Goal: Task Accomplishment & Management: Use online tool/utility

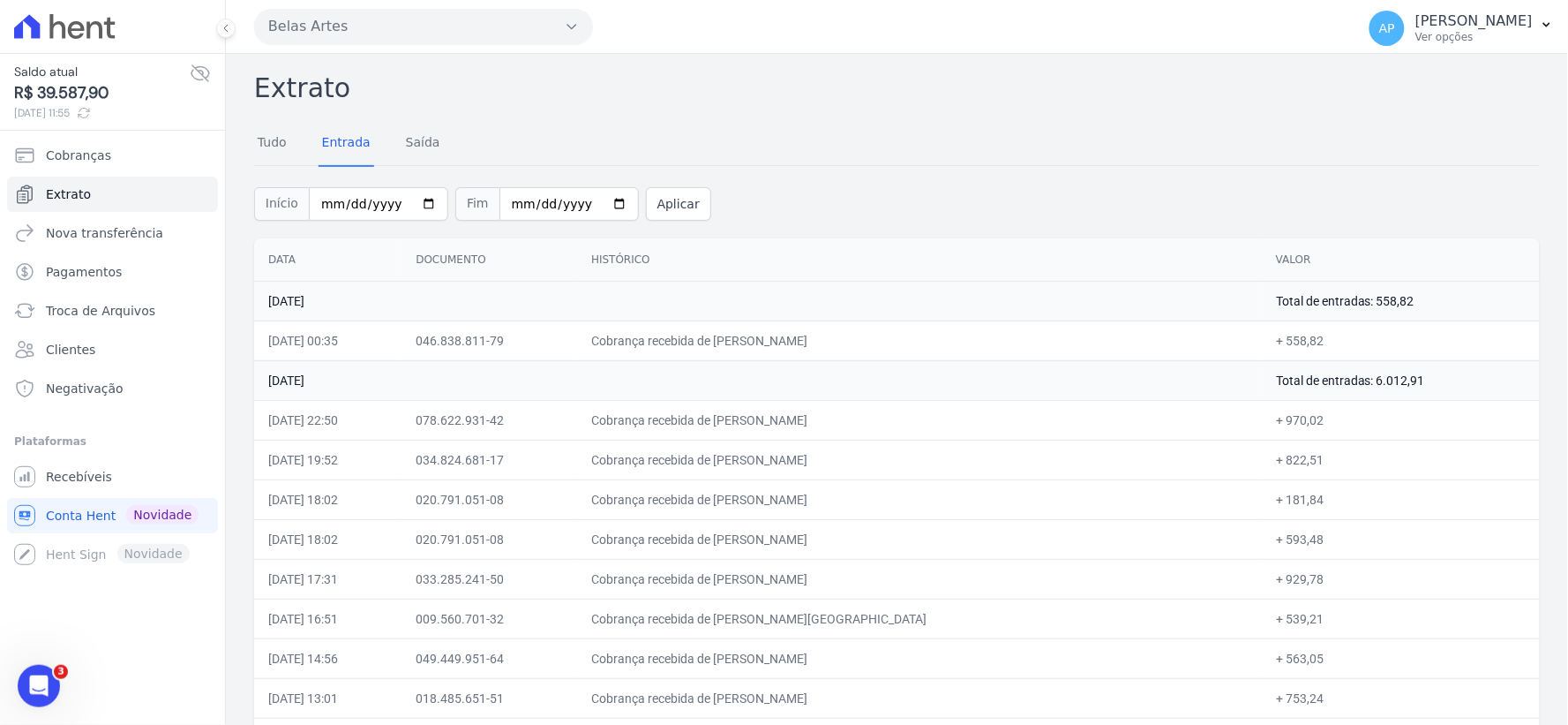
scroll to position [98, 0]
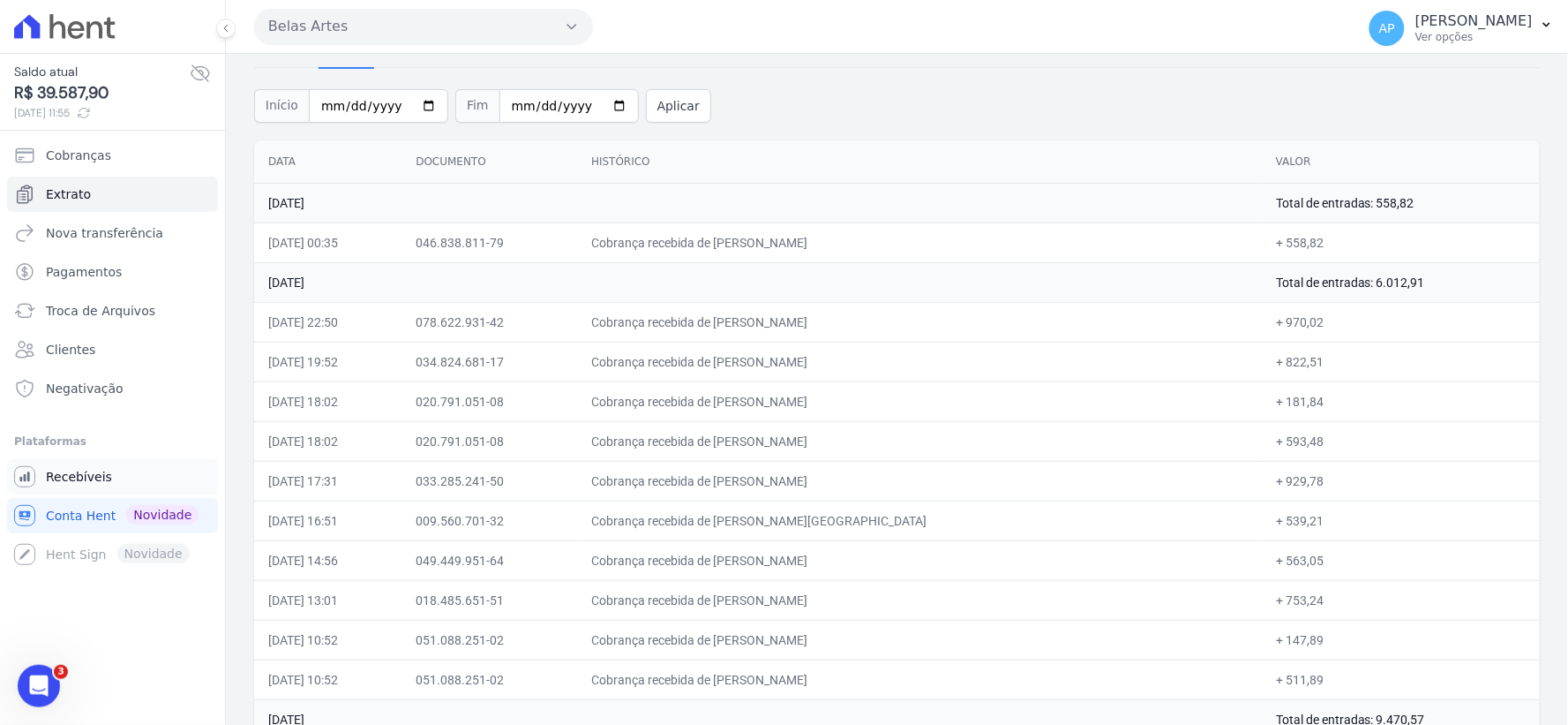
click at [63, 482] on span "Recebíveis" at bounding box center [79, 476] width 66 height 18
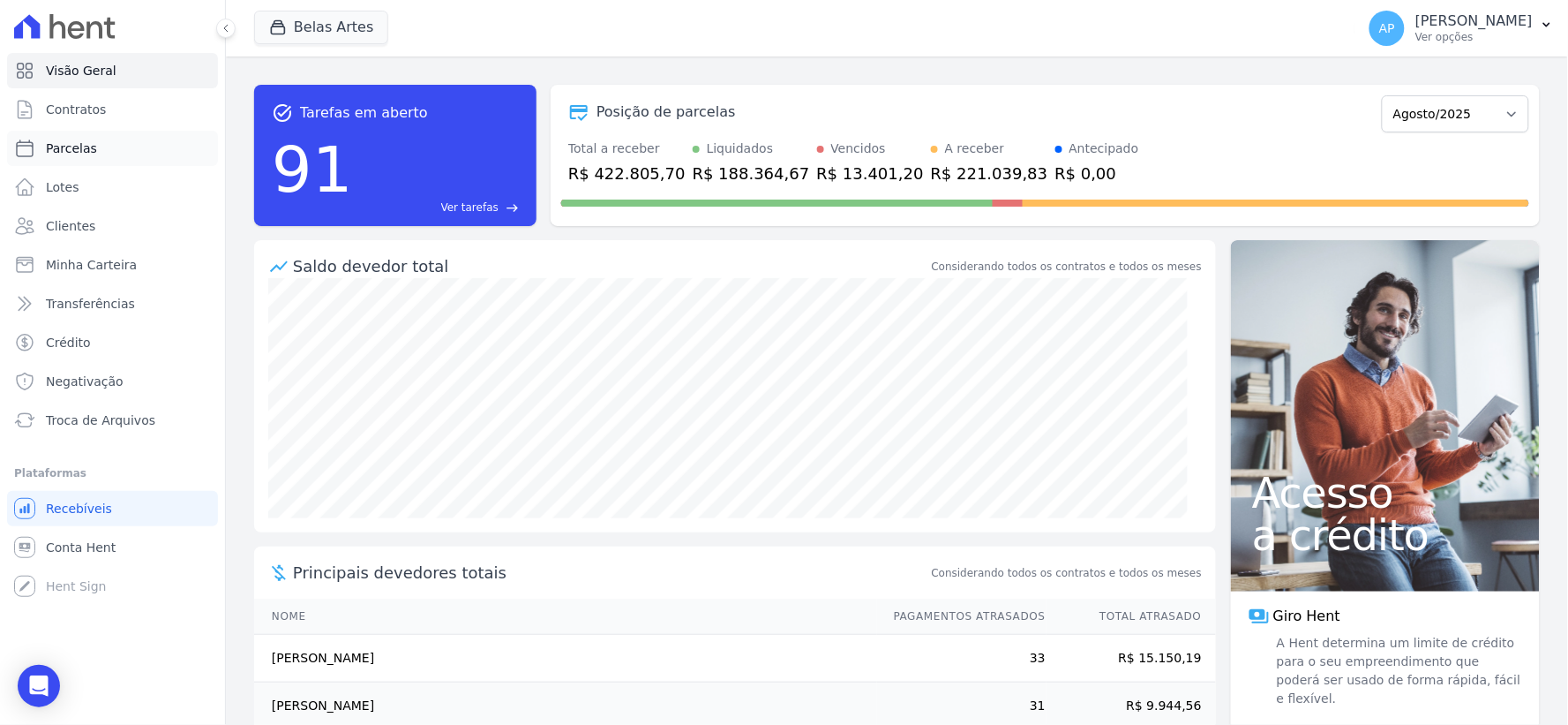
click at [66, 149] on span "Parcelas" at bounding box center [72, 148] width 51 height 18
select select
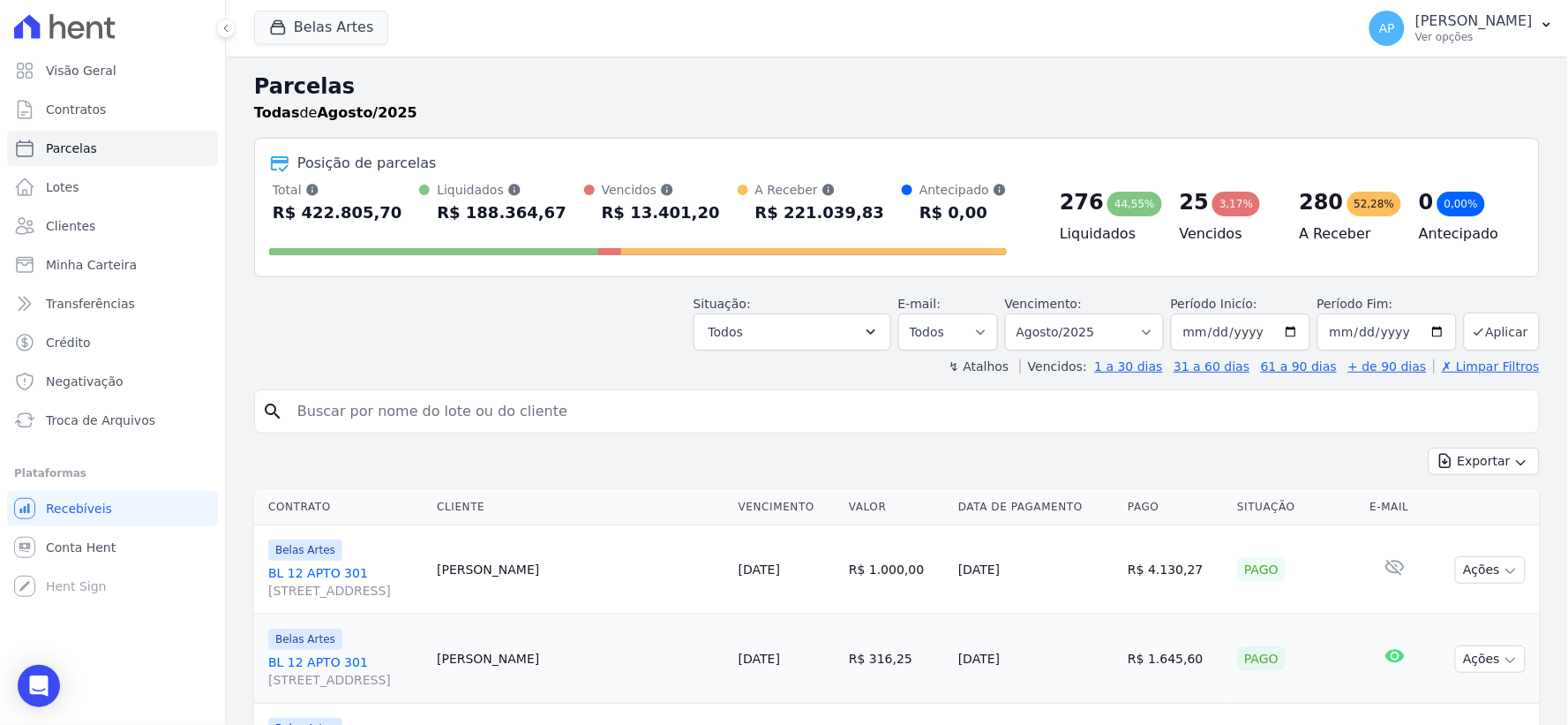
click at [570, 422] on input "search" at bounding box center [909, 411] width 1245 height 36
paste input "[PERSON_NAME] da [PERSON_NAME]"
type input "[PERSON_NAME] da [PERSON_NAME]"
select select
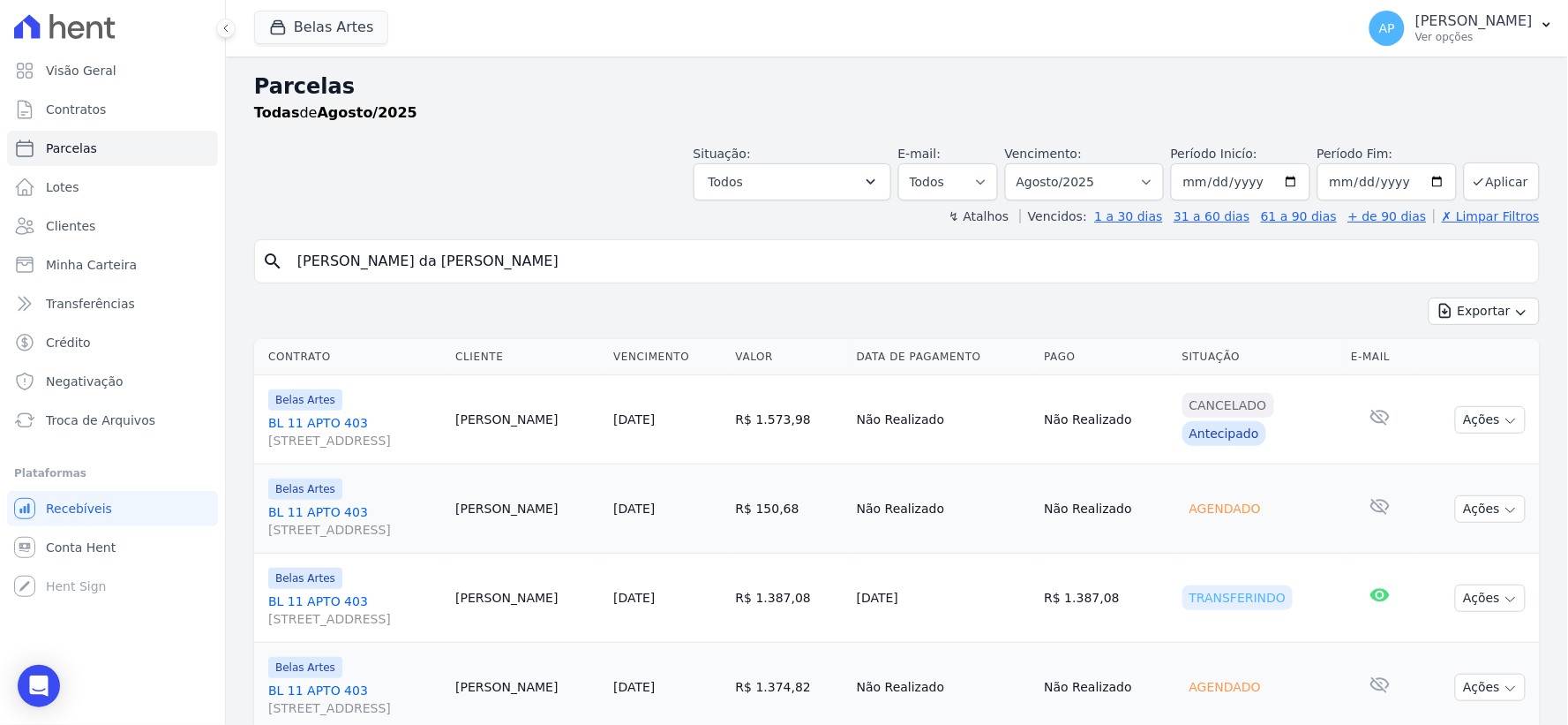
scroll to position [151, 0]
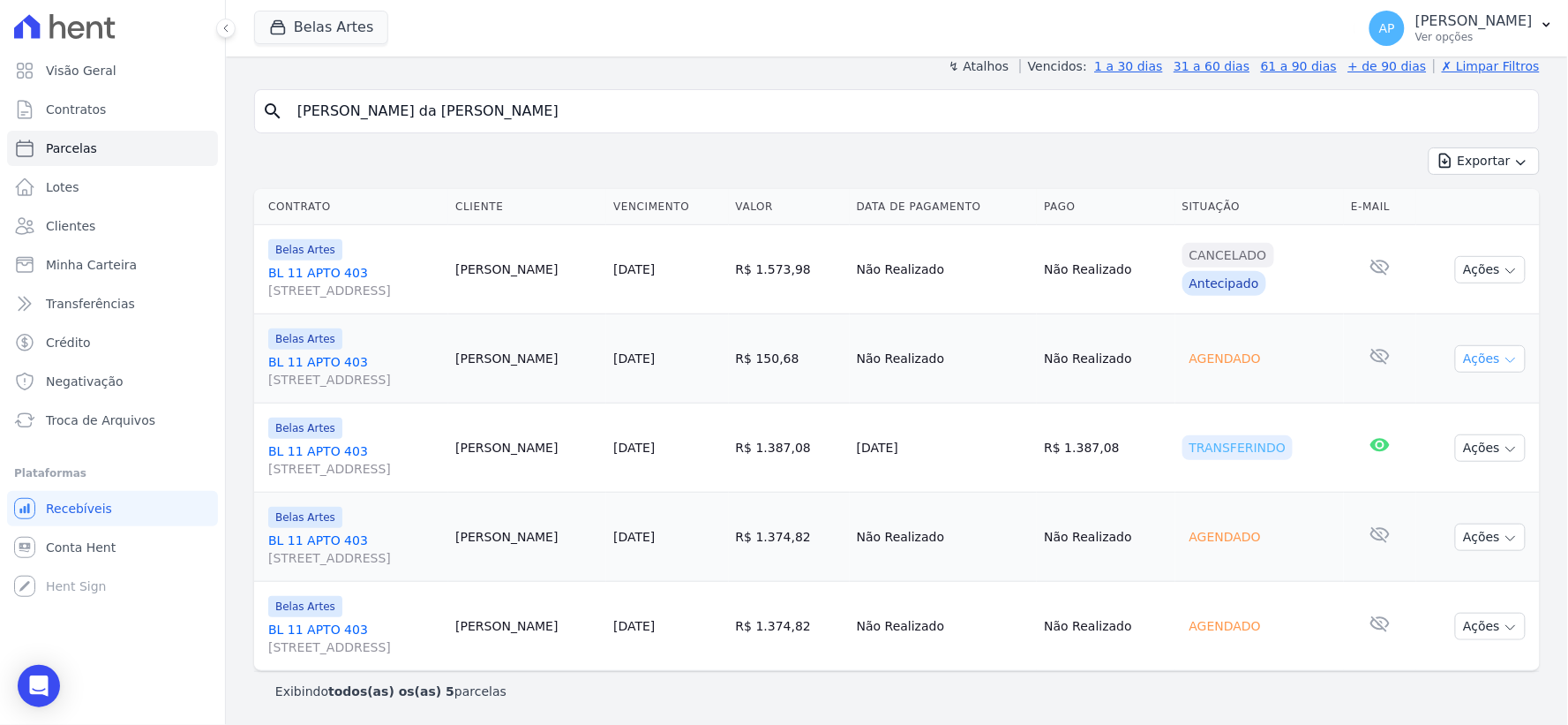
click at [1482, 357] on button "Ações" at bounding box center [1490, 359] width 71 height 27
click at [81, 420] on span "Troca de Arquivos" at bounding box center [101, 420] width 109 height 18
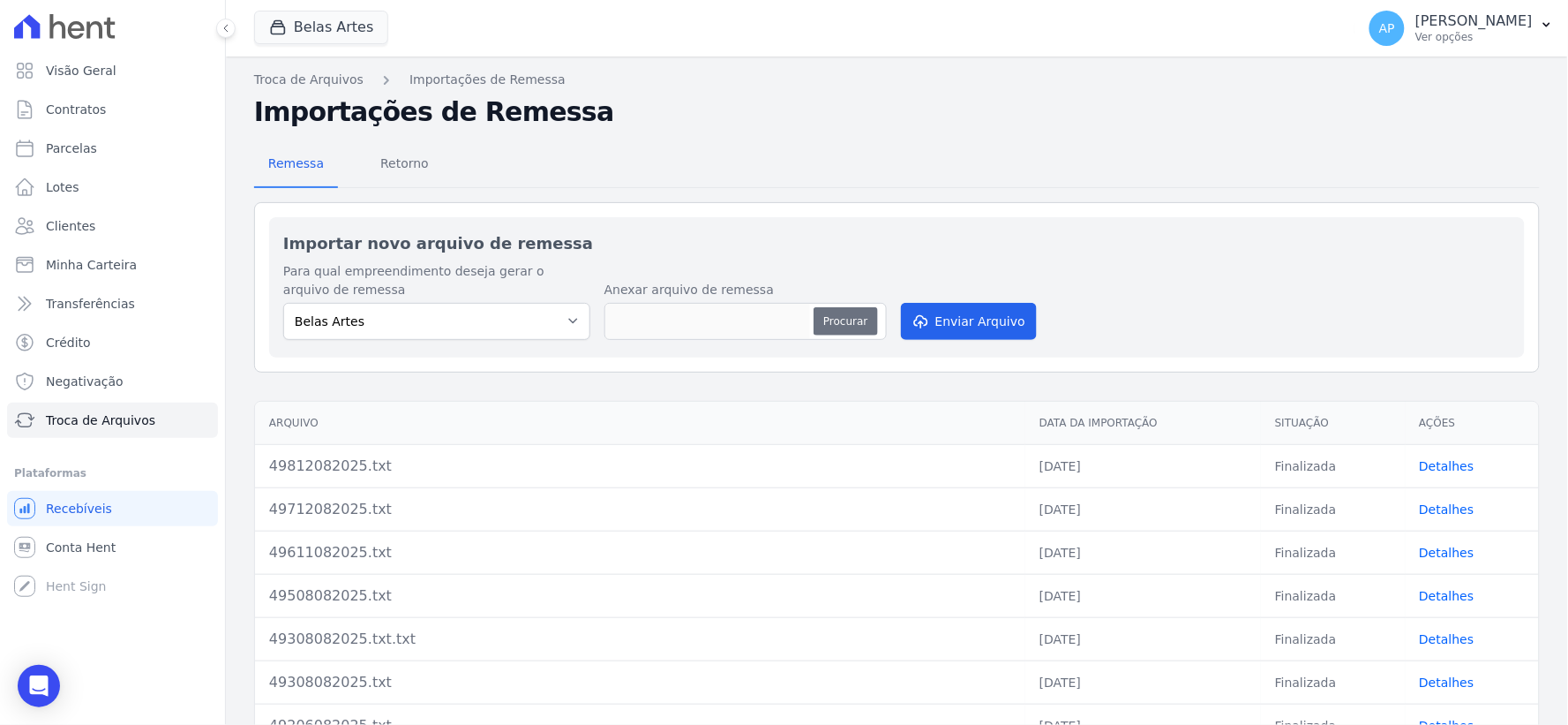
click at [821, 321] on button "Procurar" at bounding box center [845, 321] width 64 height 28
type input "49914082025.txt"
click at [983, 327] on button "Enviar Arquivo" at bounding box center [968, 321] width 136 height 37
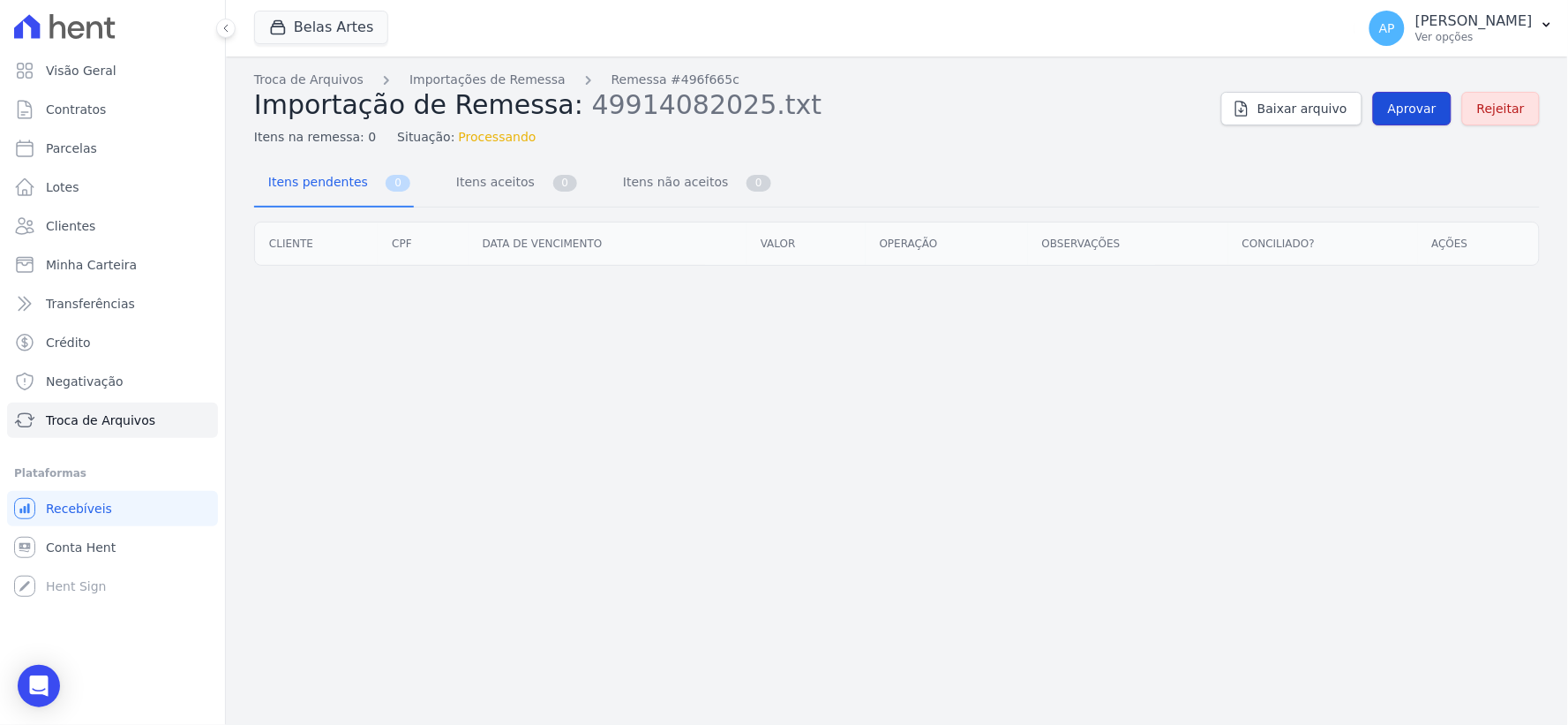
click at [1390, 109] on link "Aprovar" at bounding box center [1412, 109] width 78 height 34
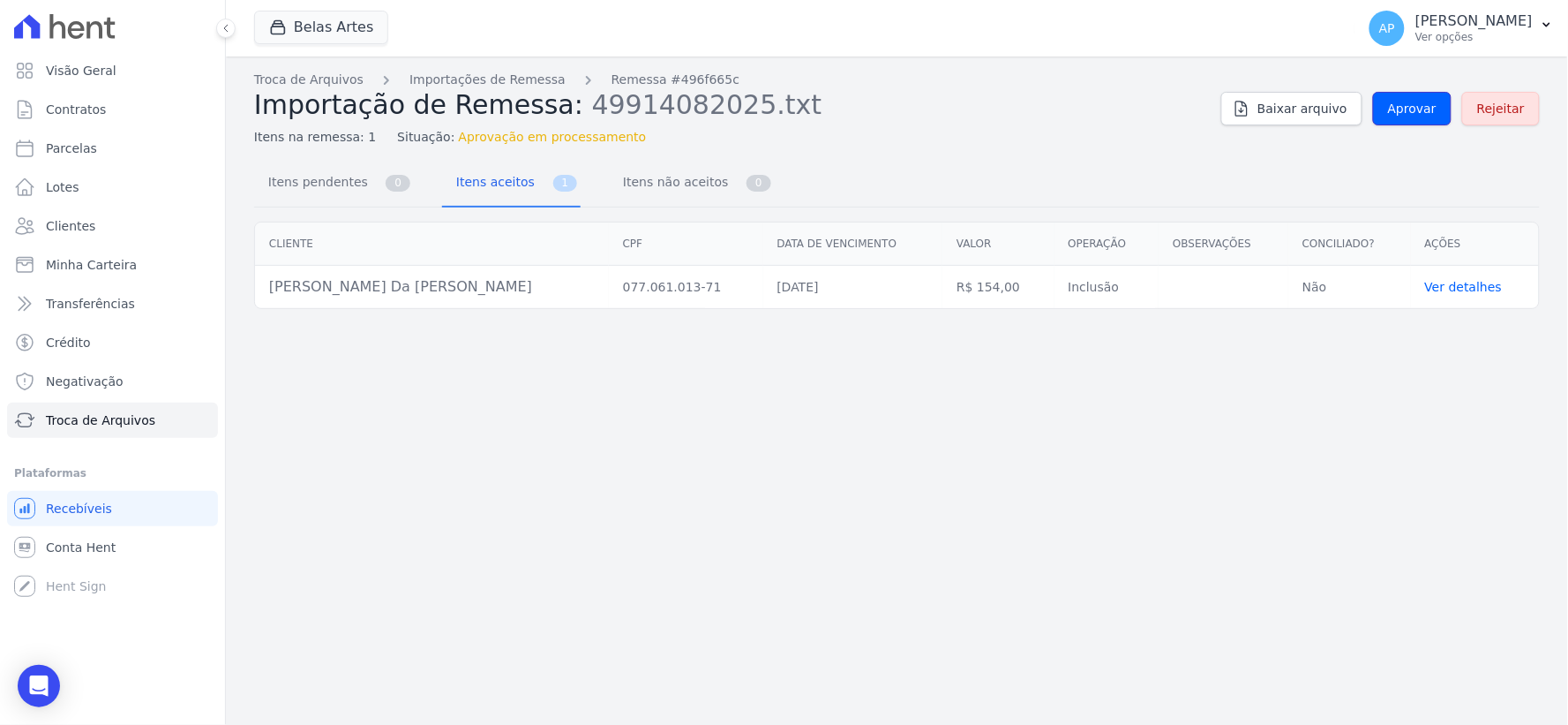
click at [1390, 109] on link "Aprovar" at bounding box center [1412, 109] width 78 height 34
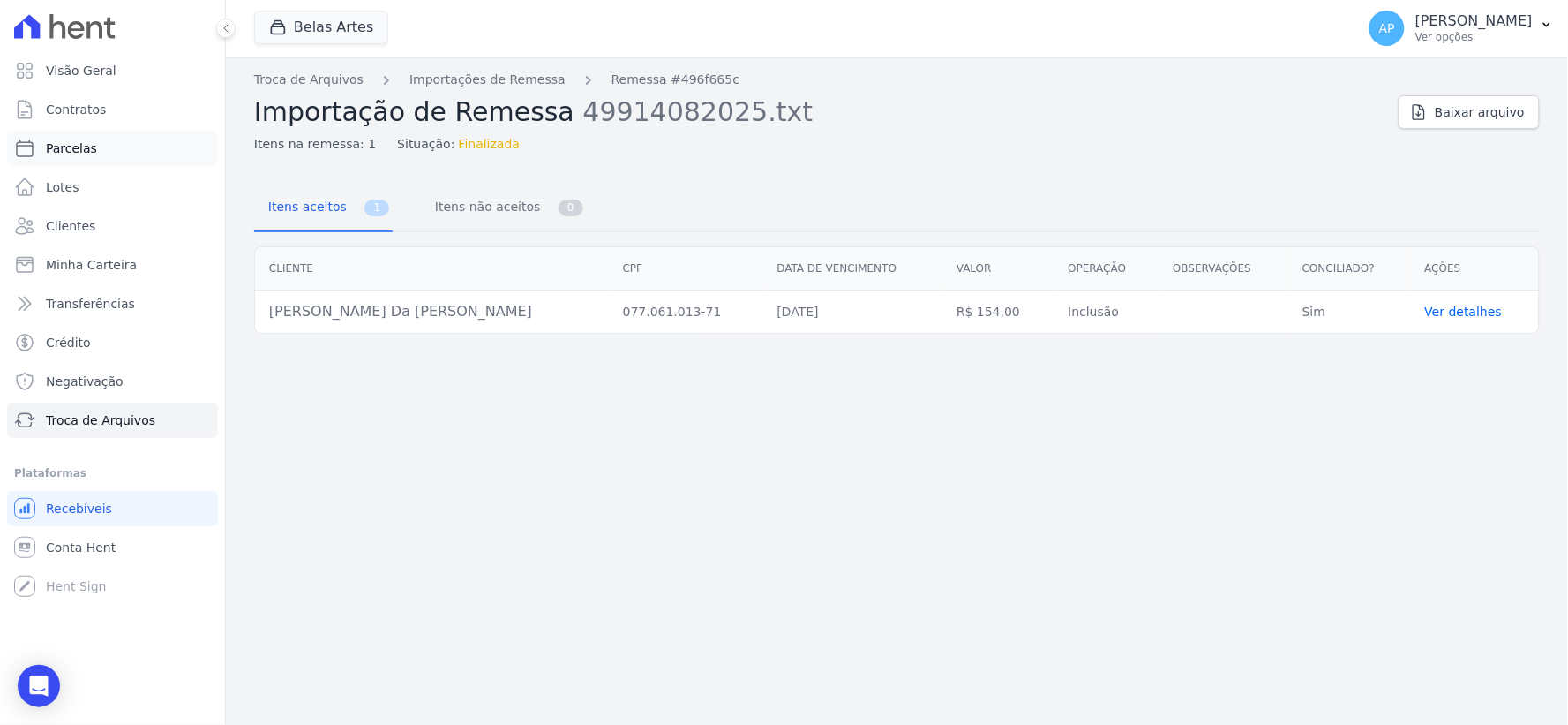
click at [72, 147] on span "Parcelas" at bounding box center [72, 148] width 51 height 18
select select
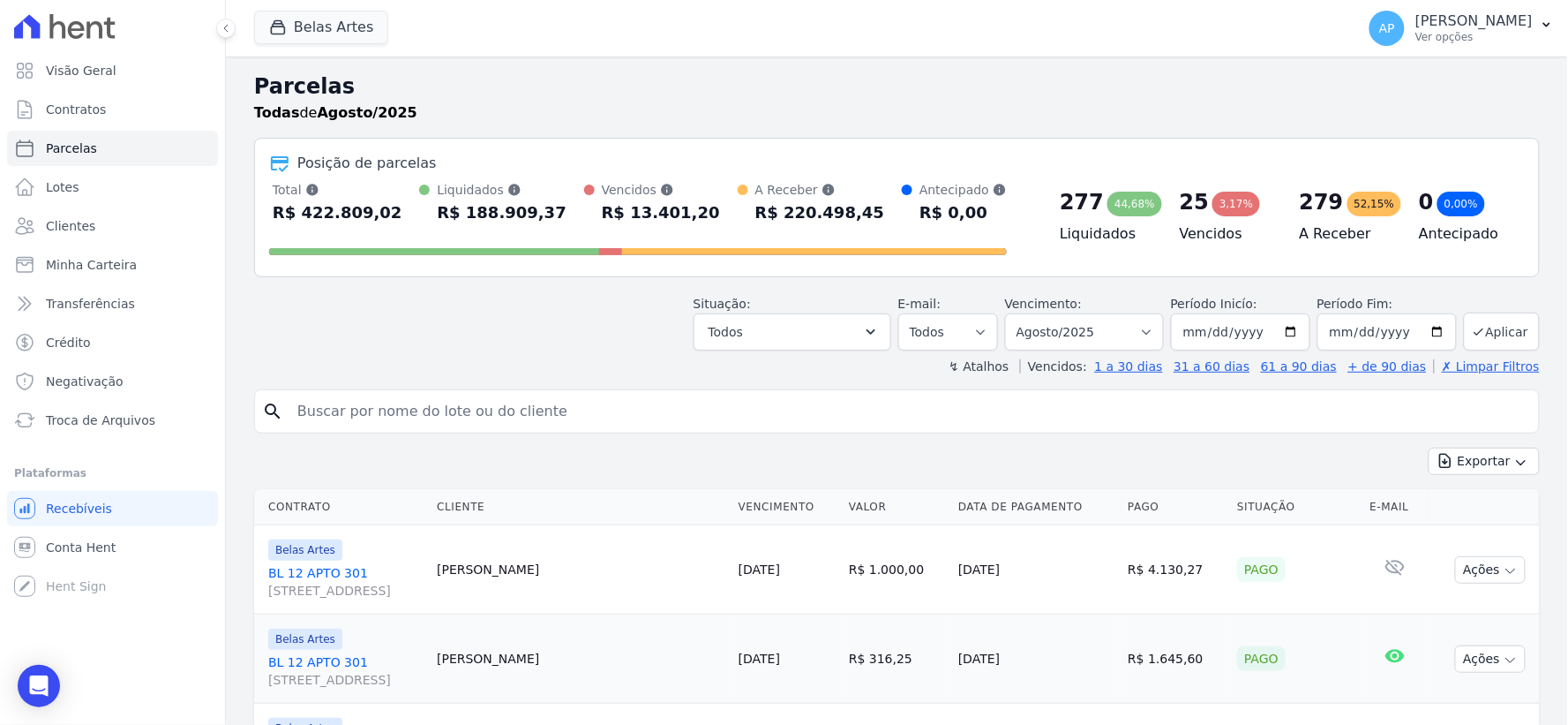
click at [342, 400] on input "search" at bounding box center [909, 411] width 1245 height 36
paste input "[PERSON_NAME] da [PERSON_NAME]"
type input "[PERSON_NAME] da [PERSON_NAME]"
select select
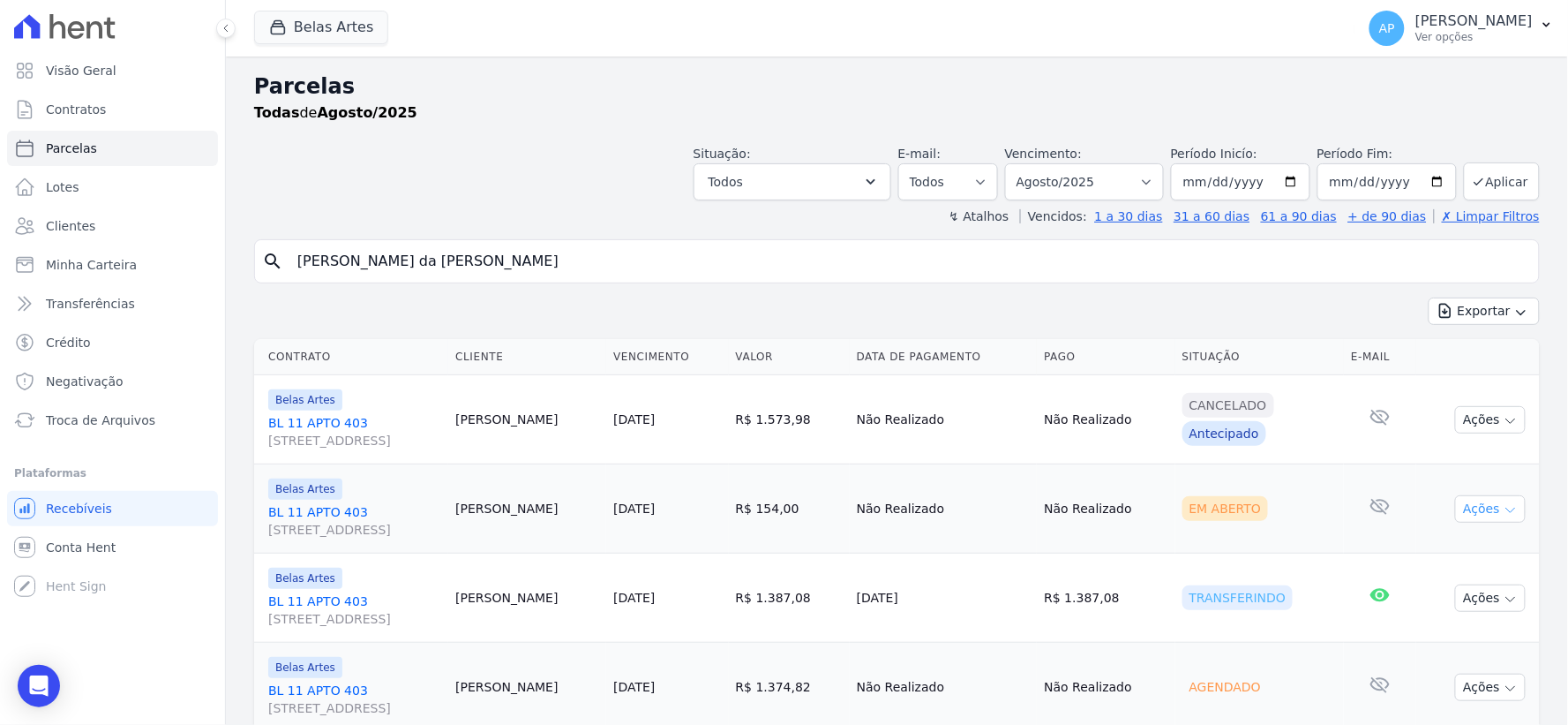
click at [1475, 509] on button "Ações" at bounding box center [1490, 508] width 71 height 27
click at [1454, 544] on link "Ver boleto" at bounding box center [1483, 549] width 169 height 33
